Goal: Information Seeking & Learning: Learn about a topic

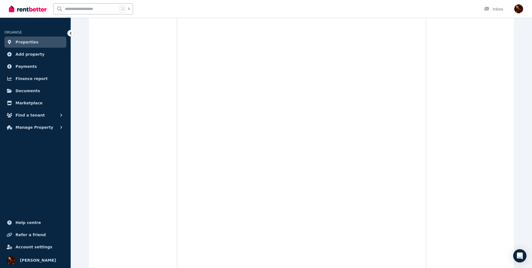
scroll to position [1124, 0]
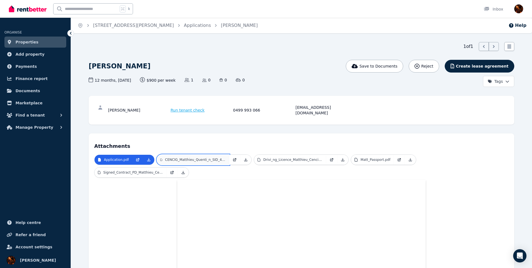
click at [206, 157] on link "CENCIG_Matthieu_Quenti_n_SID_482_VISA_APPROVAL.pdf" at bounding box center [193, 160] width 72 height 10
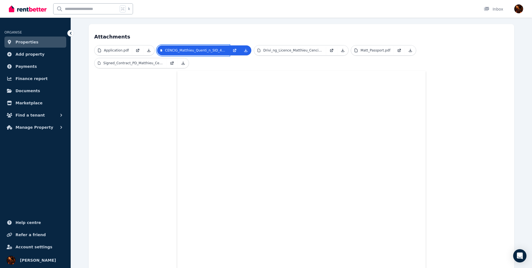
scroll to position [107, 0]
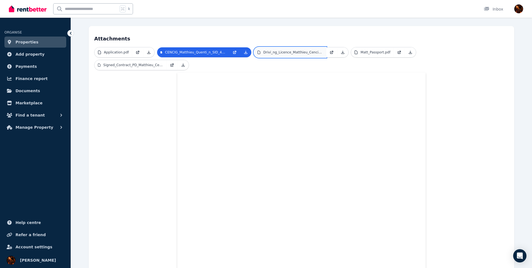
click at [288, 50] on p "Drivi_ng_Licence_Matthieu_Cencig.pdf" at bounding box center [293, 52] width 60 height 4
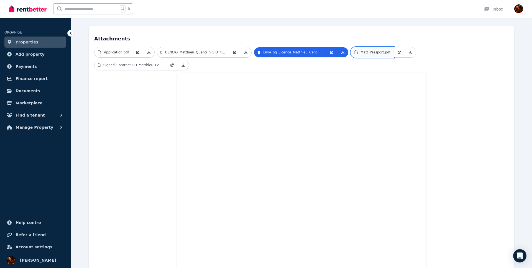
click at [382, 50] on p "Matt_Passport.pdf" at bounding box center [375, 52] width 30 height 4
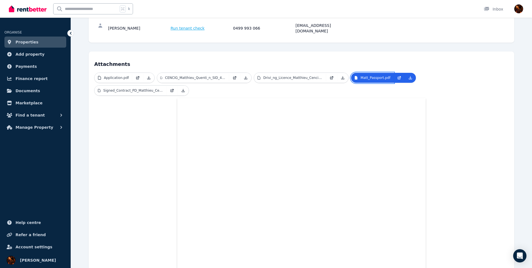
scroll to position [81, 0]
click at [123, 89] on p "Signed_Contract_PD_Matthieu_Cencig.pdf" at bounding box center [133, 91] width 60 height 4
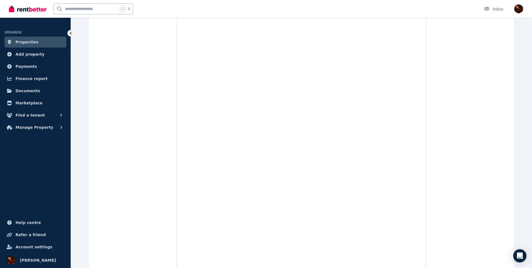
scroll to position [6639, 0]
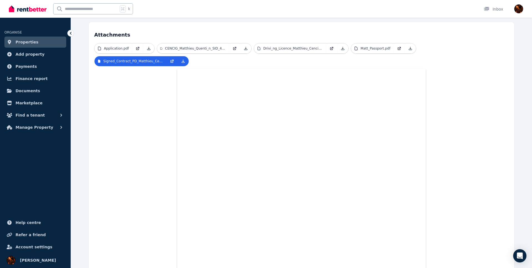
scroll to position [0, 0]
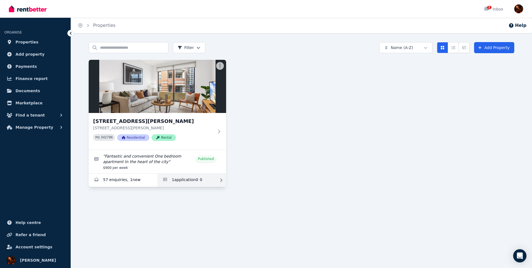
click at [221, 181] on icon at bounding box center [221, 180] width 6 height 4
click at [214, 182] on link "Applications for 7/37-51 Foster Street, Surry Hills" at bounding box center [191, 180] width 69 height 13
click at [112, 180] on link "Enquiries for 7/37-51 Foster Street, Surry Hills" at bounding box center [123, 180] width 69 height 13
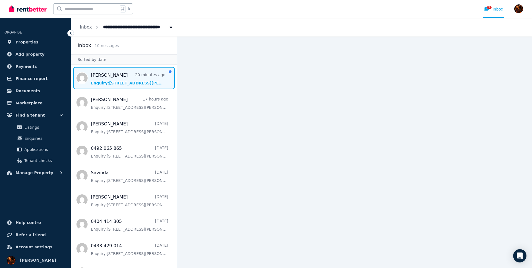
click at [127, 79] on span "Message list" at bounding box center [124, 78] width 106 height 22
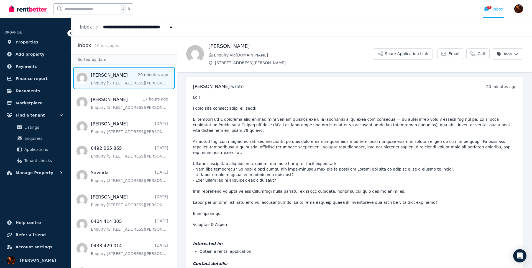
scroll to position [13, 0]
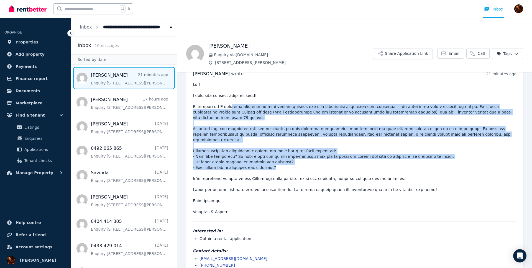
drag, startPoint x: 347, startPoint y: 137, endPoint x: 404, endPoint y: 179, distance: 71.1
click at [383, 167] on pre at bounding box center [355, 148] width 324 height 133
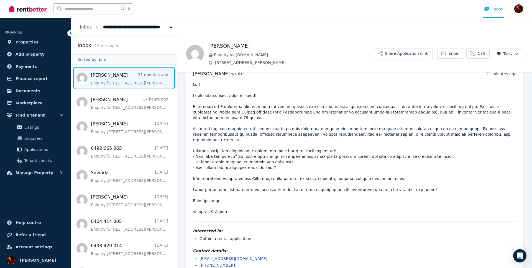
click at [404, 179] on pre at bounding box center [355, 148] width 324 height 133
click at [332, 203] on pre at bounding box center [355, 148] width 324 height 133
drag, startPoint x: 194, startPoint y: 202, endPoint x: 257, endPoint y: 203, distance: 63.2
click at [257, 203] on pre at bounding box center [355, 148] width 324 height 133
copy pre "Marianne & Damien"
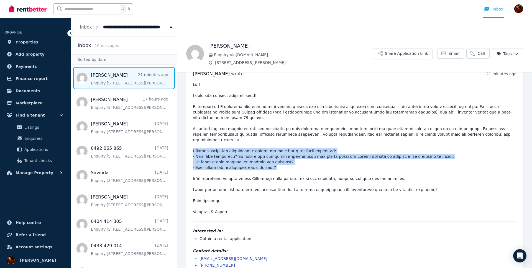
drag, startPoint x: 193, startPoint y: 142, endPoint x: 296, endPoint y: 159, distance: 104.3
click at [296, 159] on pre at bounding box center [355, 148] width 324 height 133
copy pre "Before potentially scheduling a visit, we just had a few quick questions: - Are…"
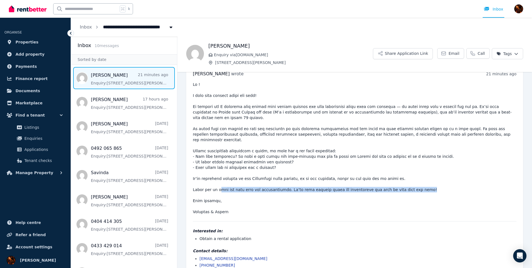
drag, startPoint x: 234, startPoint y: 176, endPoint x: 457, endPoint y: 181, distance: 223.1
click at [451, 181] on pre at bounding box center [355, 148] width 324 height 133
click at [455, 181] on pre at bounding box center [355, 148] width 324 height 133
drag, startPoint x: 285, startPoint y: 179, endPoint x: 468, endPoint y: 184, distance: 182.9
click at [464, 184] on pre at bounding box center [355, 148] width 324 height 133
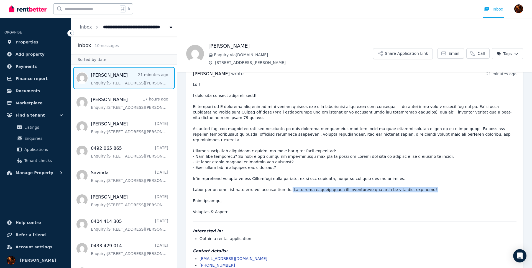
click at [469, 184] on pre at bounding box center [355, 148] width 324 height 133
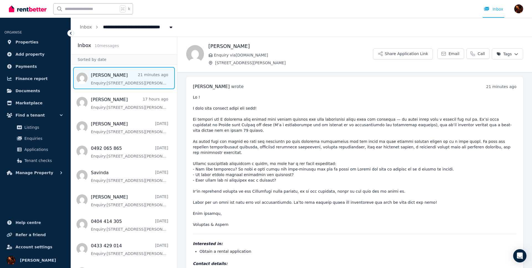
scroll to position [1, 0]
click at [267, 120] on pre at bounding box center [355, 160] width 324 height 133
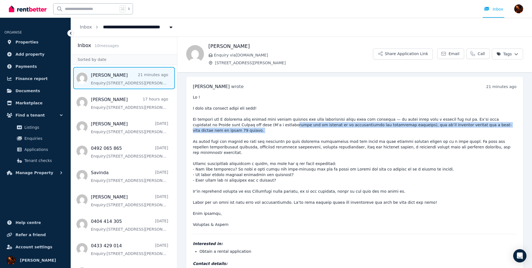
drag, startPoint x: 273, startPoint y: 126, endPoint x: 381, endPoint y: 135, distance: 107.9
click at [374, 133] on pre at bounding box center [355, 160] width 324 height 133
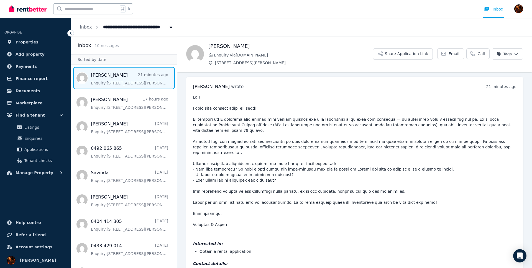
click at [409, 150] on pre at bounding box center [355, 160] width 324 height 133
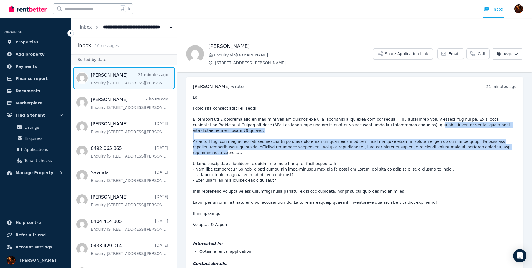
drag, startPoint x: 383, startPoint y: 126, endPoint x: 480, endPoint y: 160, distance: 103.0
click at [478, 147] on pre at bounding box center [355, 160] width 324 height 133
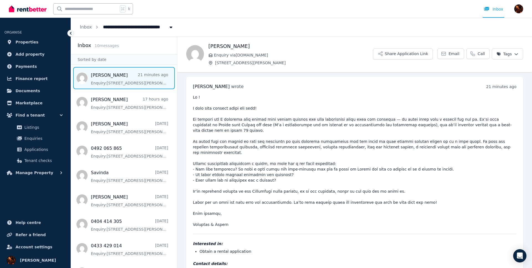
drag, startPoint x: 480, startPoint y: 163, endPoint x: 477, endPoint y: 169, distance: 6.7
click at [479, 165] on pre at bounding box center [355, 160] width 324 height 133
click at [377, 167] on pre at bounding box center [355, 160] width 324 height 133
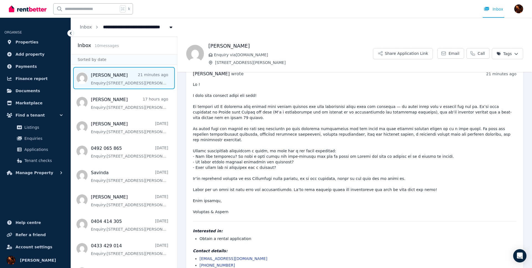
click at [520, 54] on html "**********" at bounding box center [266, 134] width 532 height 268
click at [437, 165] on html "**********" at bounding box center [266, 134] width 532 height 268
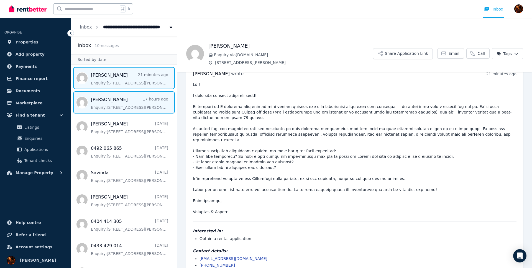
click at [114, 107] on span "Message list" at bounding box center [124, 102] width 106 height 22
